Goal: Task Accomplishment & Management: Use online tool/utility

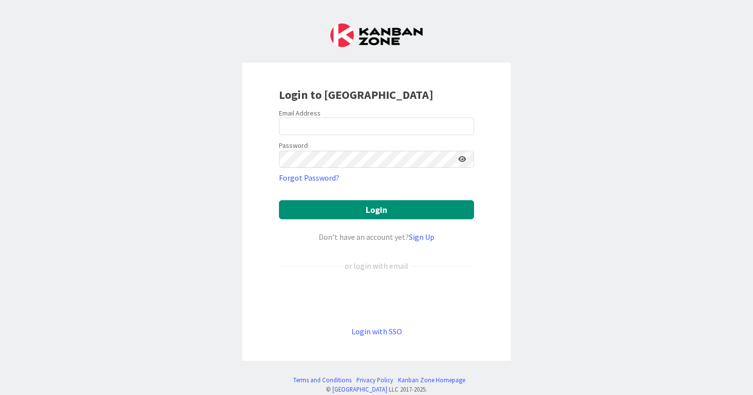
type input "[EMAIL_ADDRESS][DOMAIN_NAME]"
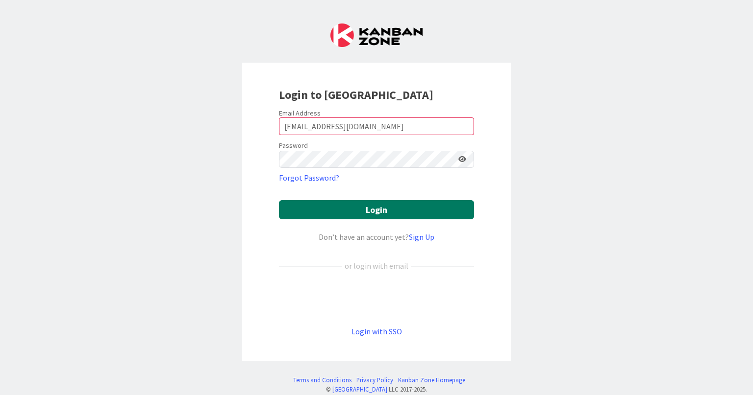
click at [383, 207] on button "Login" at bounding box center [376, 209] width 195 height 19
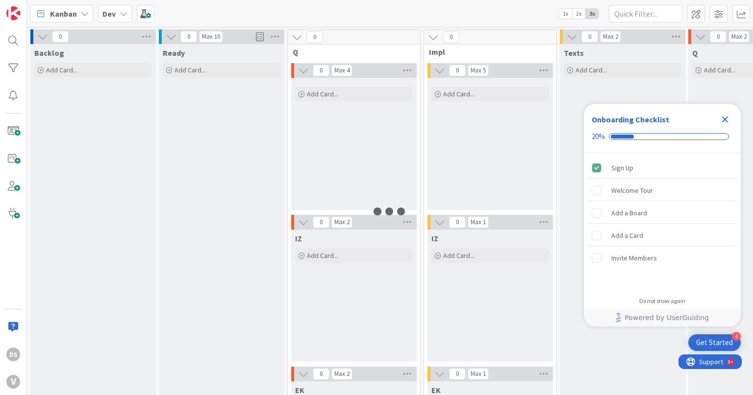
drag, startPoint x: 723, startPoint y: 119, endPoint x: 706, endPoint y: 122, distance: 18.0
click at [722, 118] on icon "Close Checklist" at bounding box center [725, 120] width 12 height 12
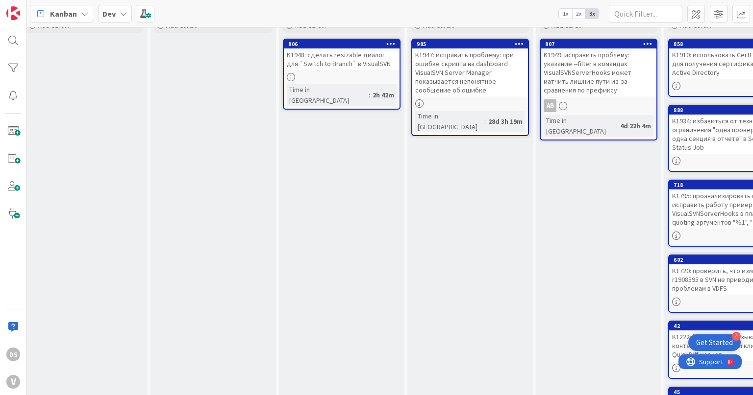
scroll to position [0, 538]
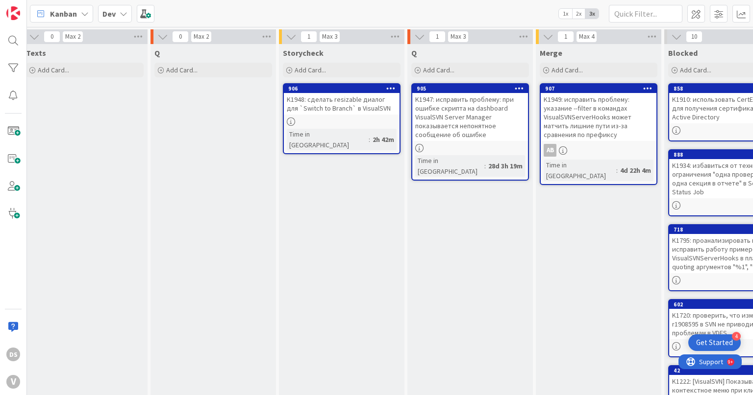
click at [560, 112] on div "K1949: исправить проблему: указание --filter в командах VisualSVNServerHooks мо…" at bounding box center [599, 117] width 116 height 48
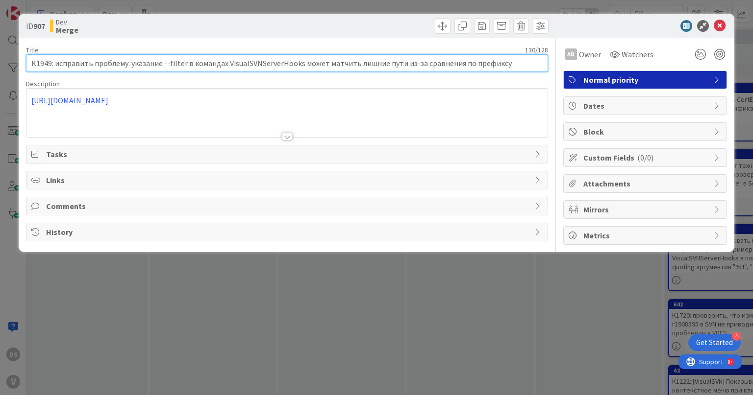
drag, startPoint x: 517, startPoint y: 62, endPoint x: 0, endPoint y: 36, distance: 518.1
click at [0, 36] on div "ID 907 Dev Merge Title 130 / 128 K1949: исправить проблему: указание --filter в…" at bounding box center [376, 197] width 753 height 395
click at [111, 64] on input "K1949: исправить проблему: указание --filter в командах VisualSVNServerHooks мо…" at bounding box center [286, 63] width 521 height 18
